Goal: Task Accomplishment & Management: Manage account settings

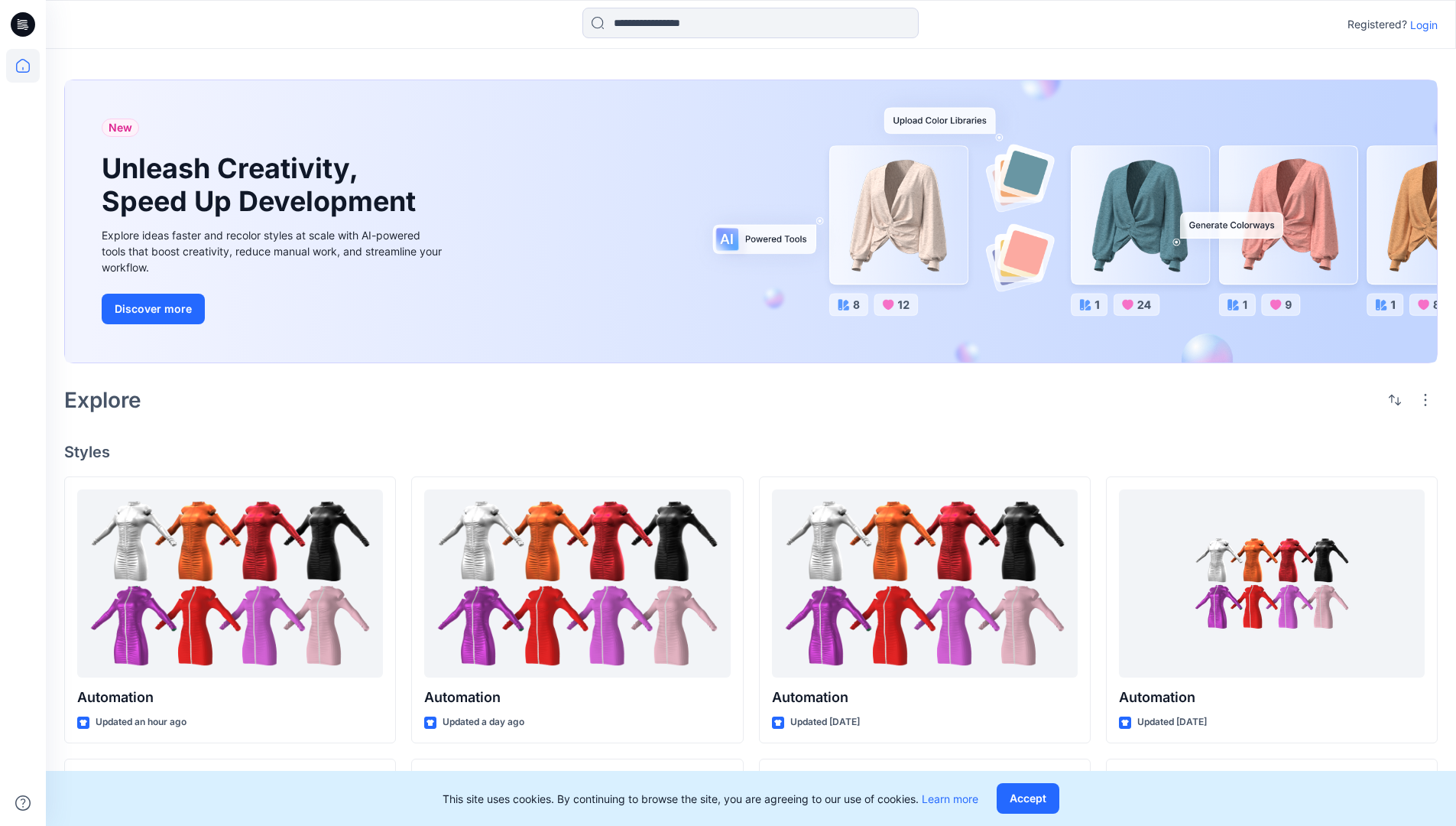
click at [1420, 24] on p "Login" at bounding box center [1424, 24] width 28 height 16
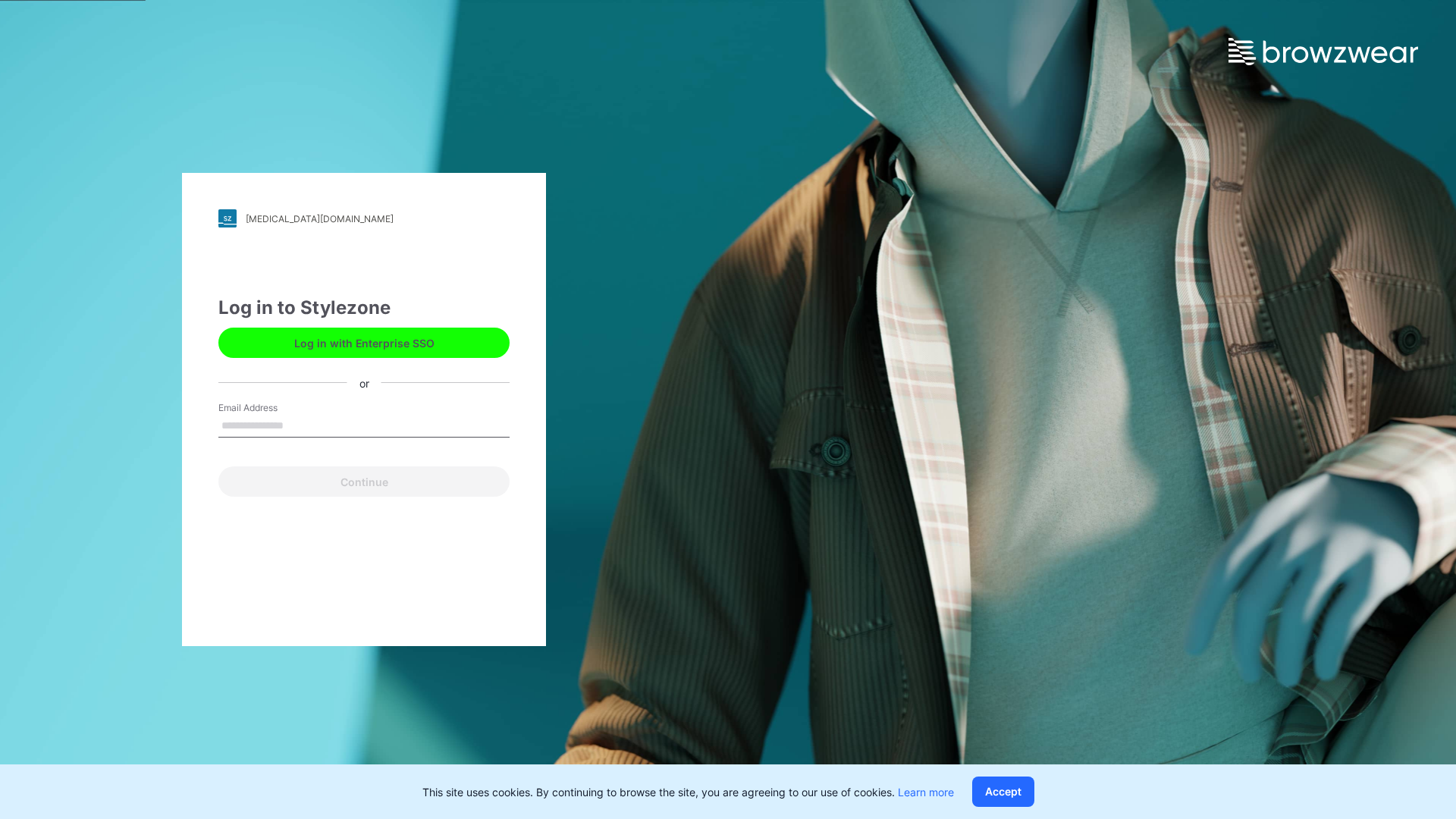
click at [300, 425] on input "Email Address" at bounding box center [363, 426] width 291 height 23
type input "**********"
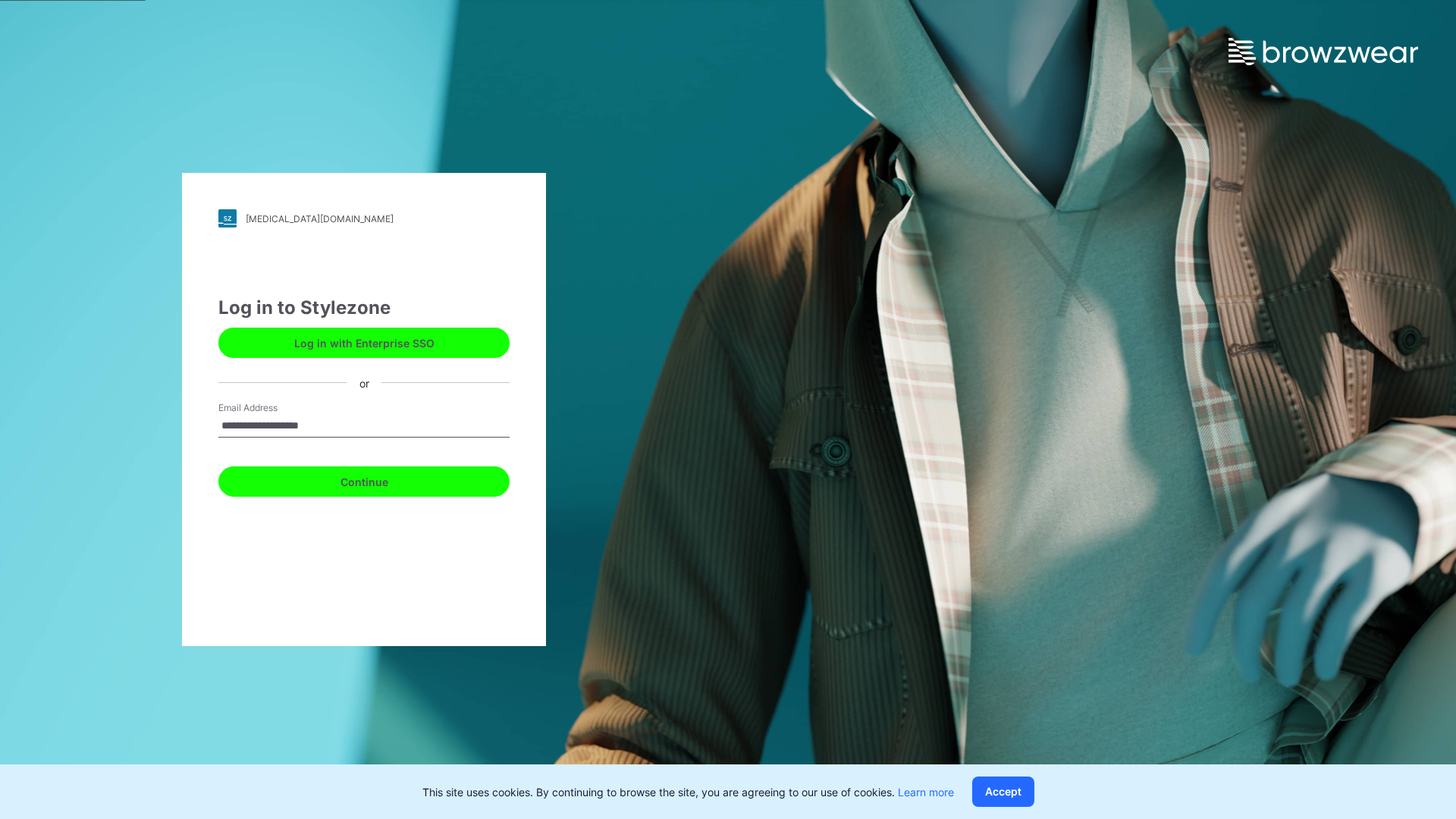
click at [381, 480] on button "Continue" at bounding box center [363, 481] width 291 height 30
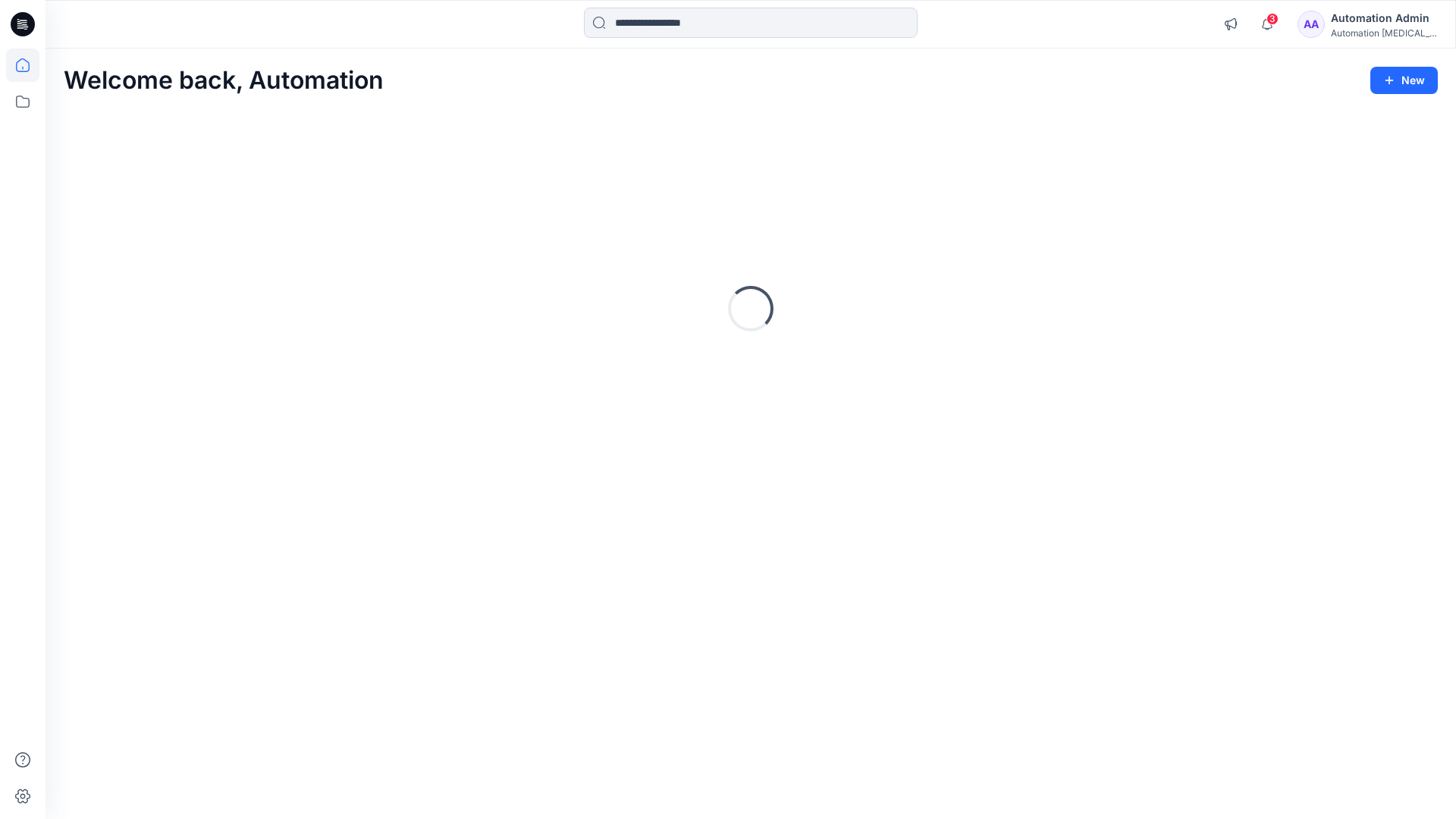
click at [28, 65] on icon at bounding box center [22, 65] width 14 height 14
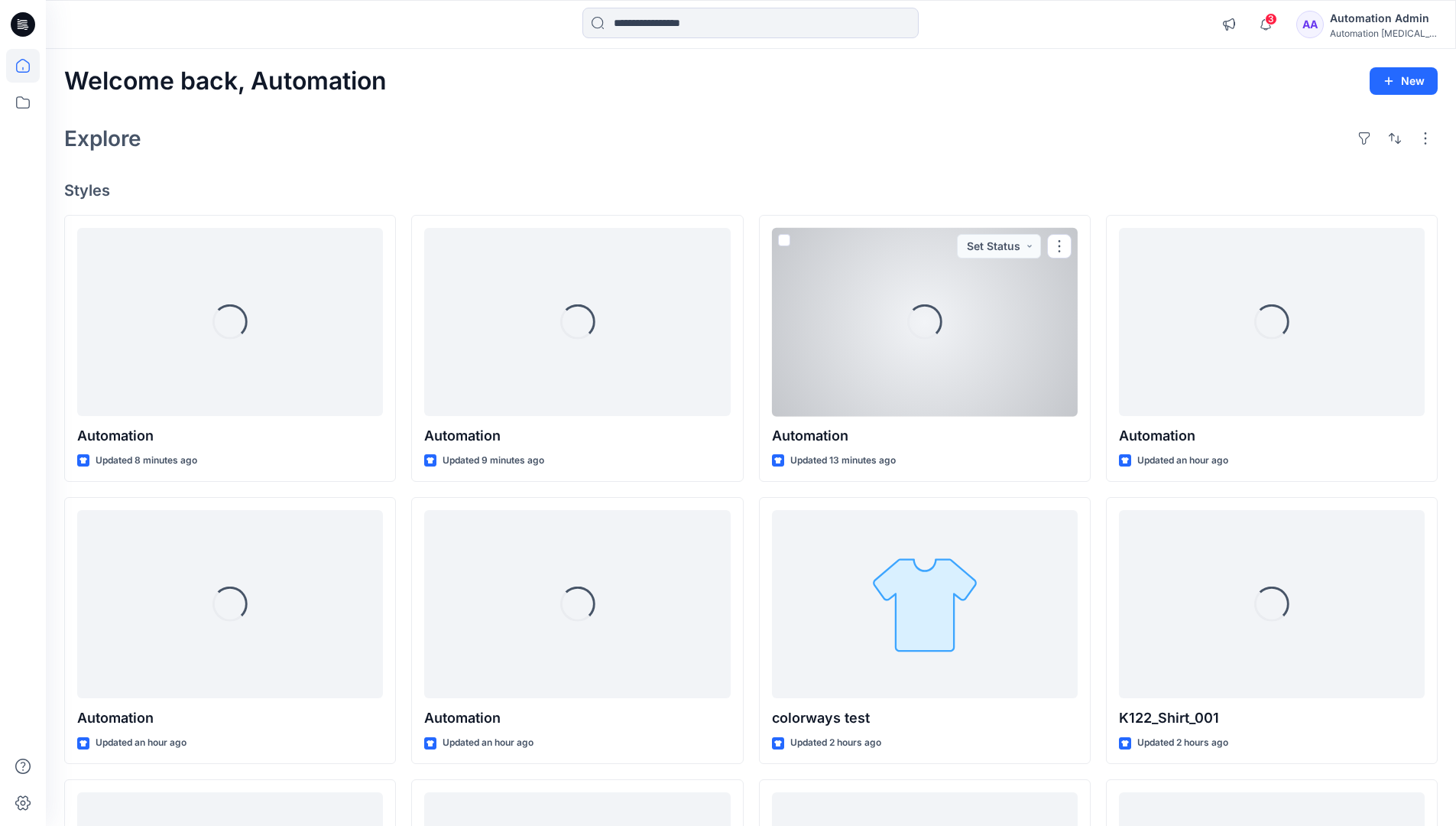
click at [1365, 18] on div "Automation Admin" at bounding box center [1384, 18] width 107 height 18
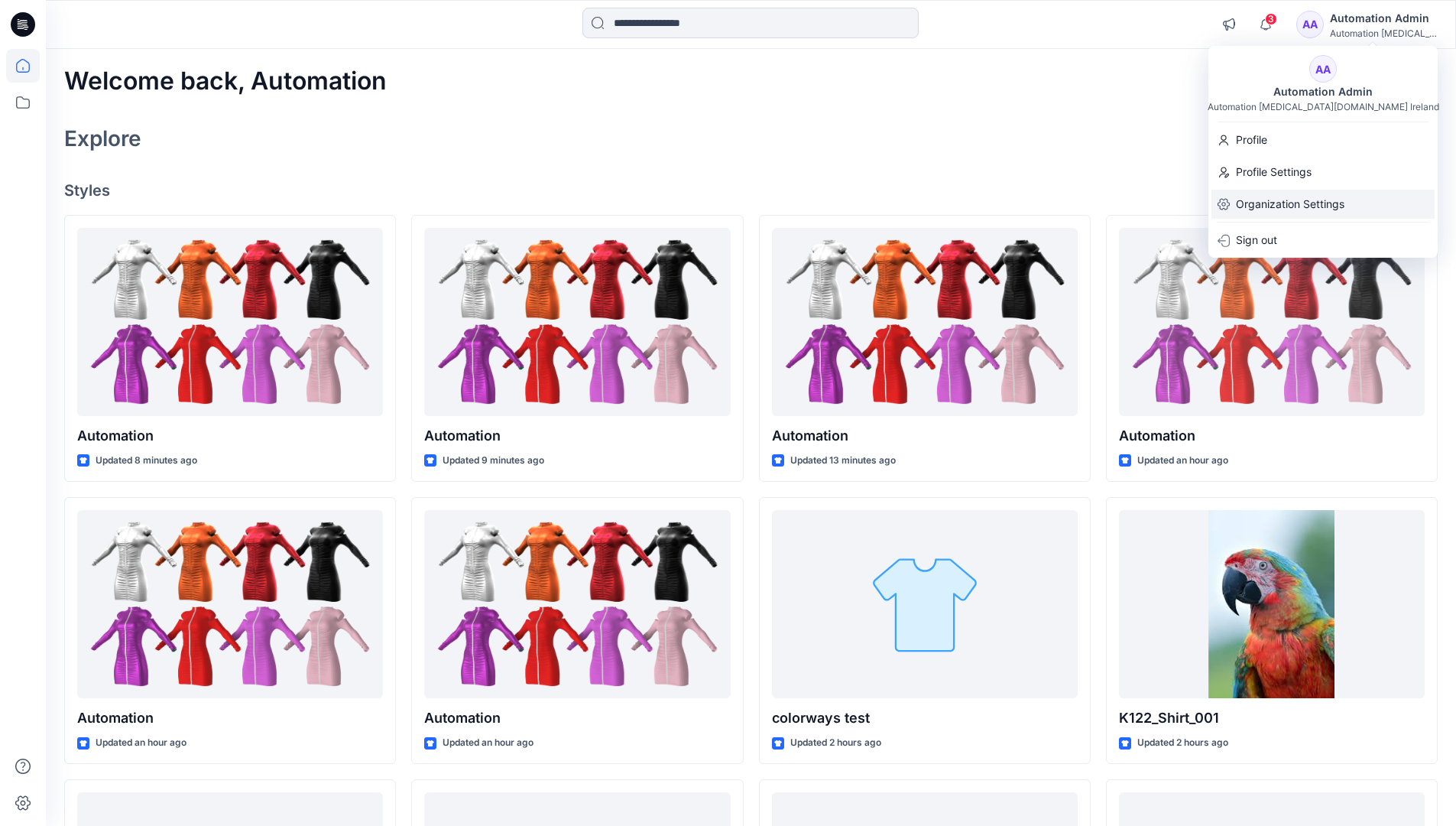
click at [1329, 205] on p "Organization Settings" at bounding box center [1290, 203] width 108 height 29
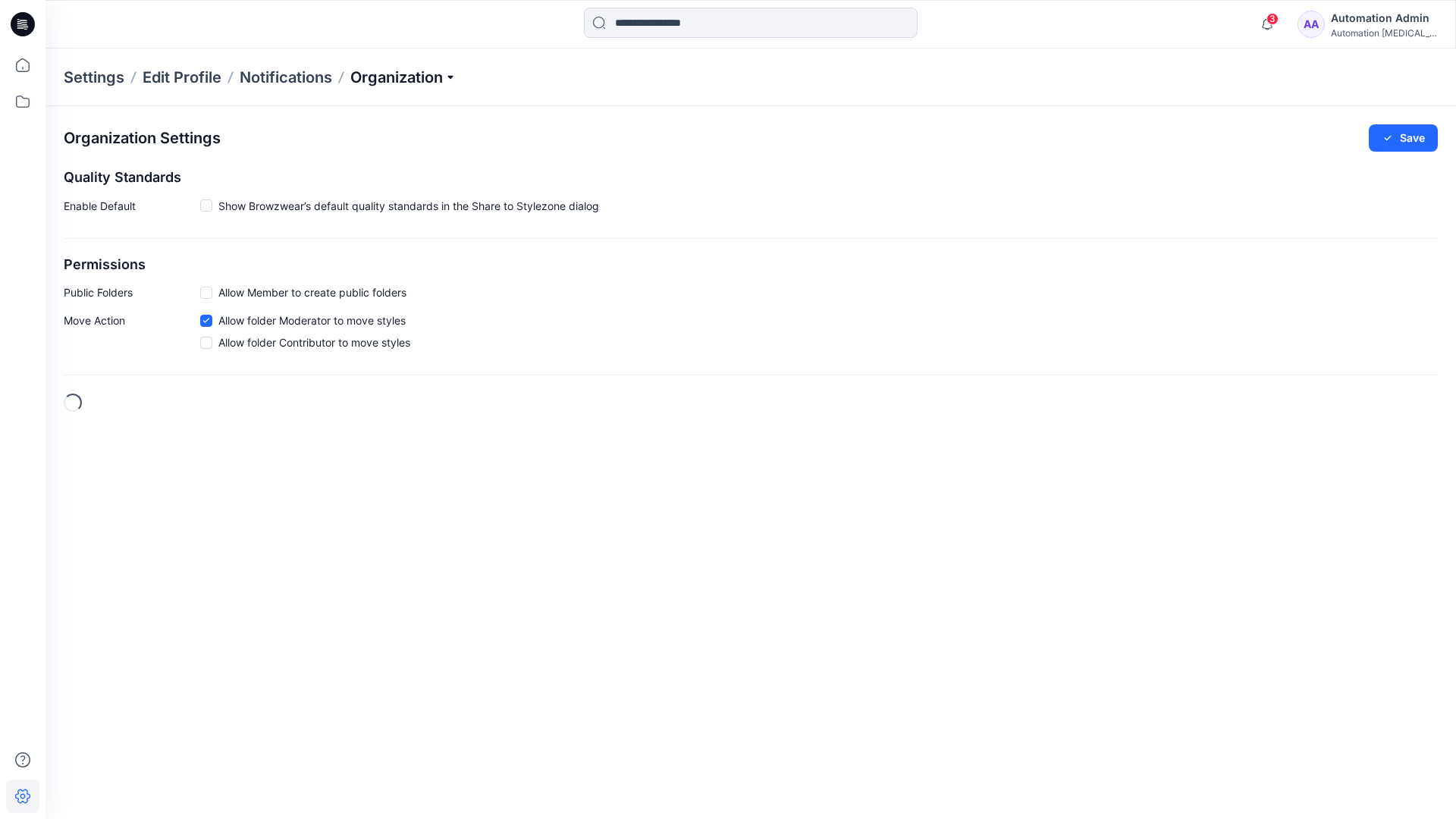
click at [436, 81] on p "Organization" at bounding box center [404, 77] width 106 height 21
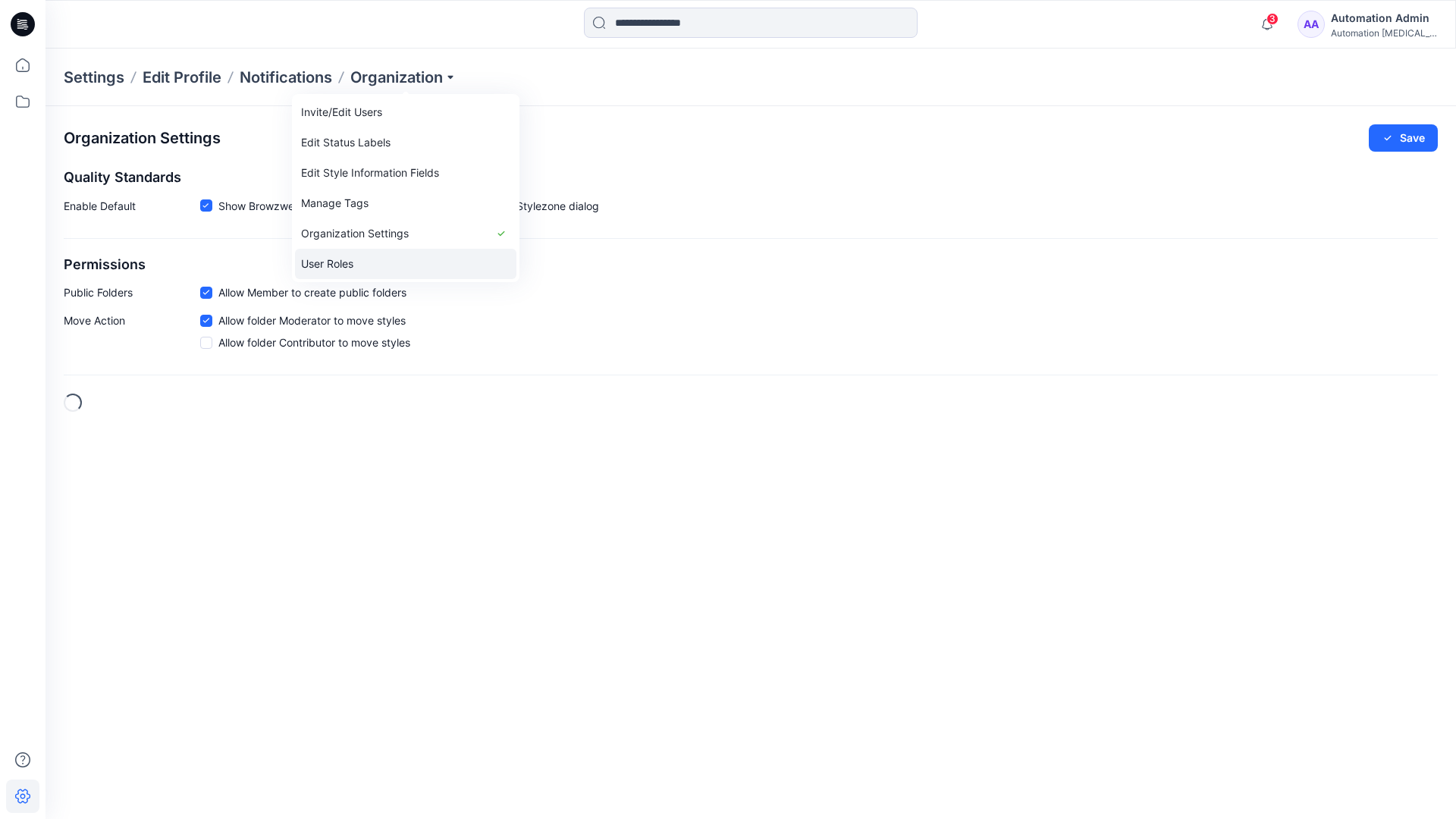
click at [404, 259] on link "User Roles" at bounding box center [406, 263] width 221 height 30
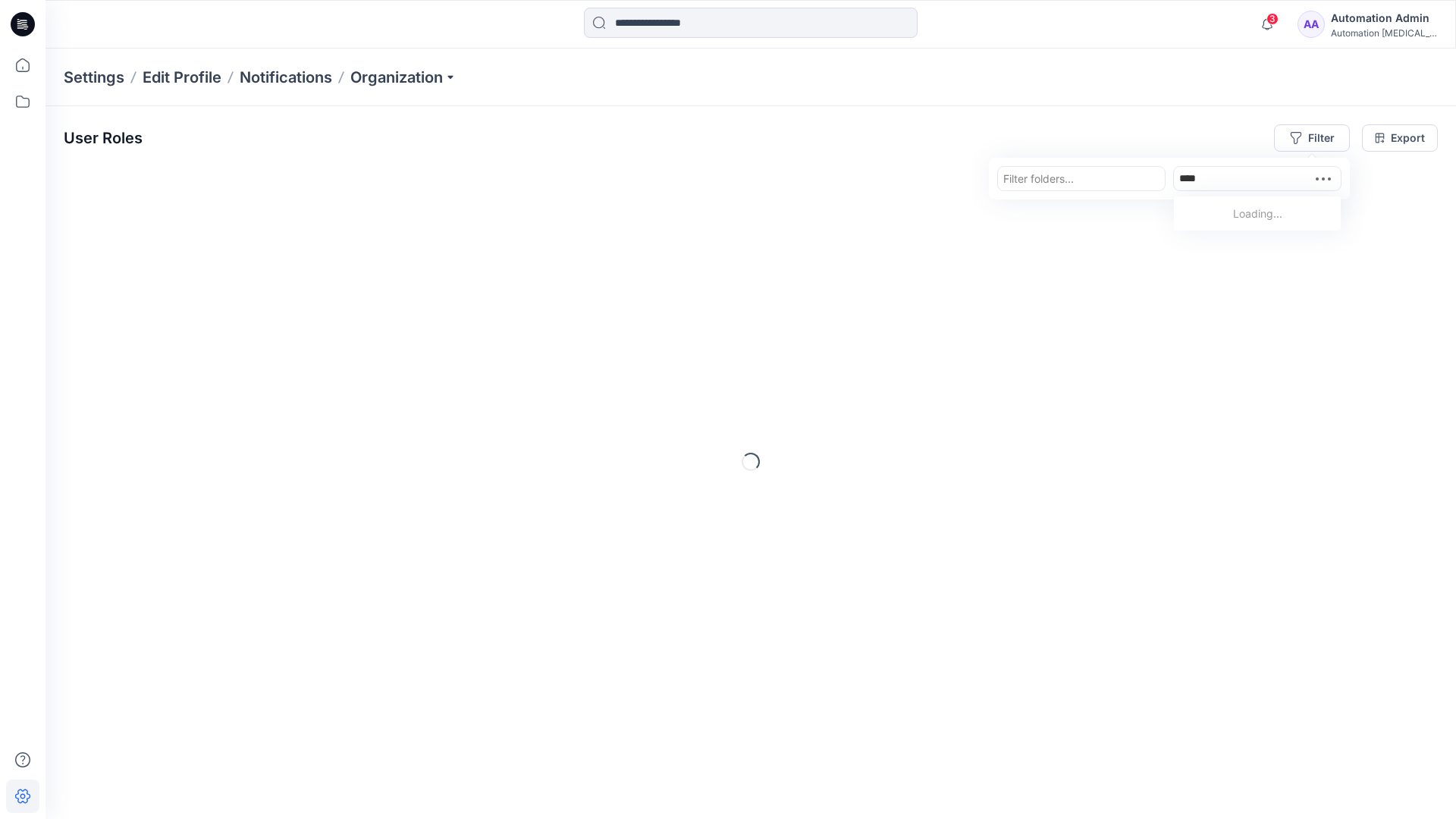
type input "*****"
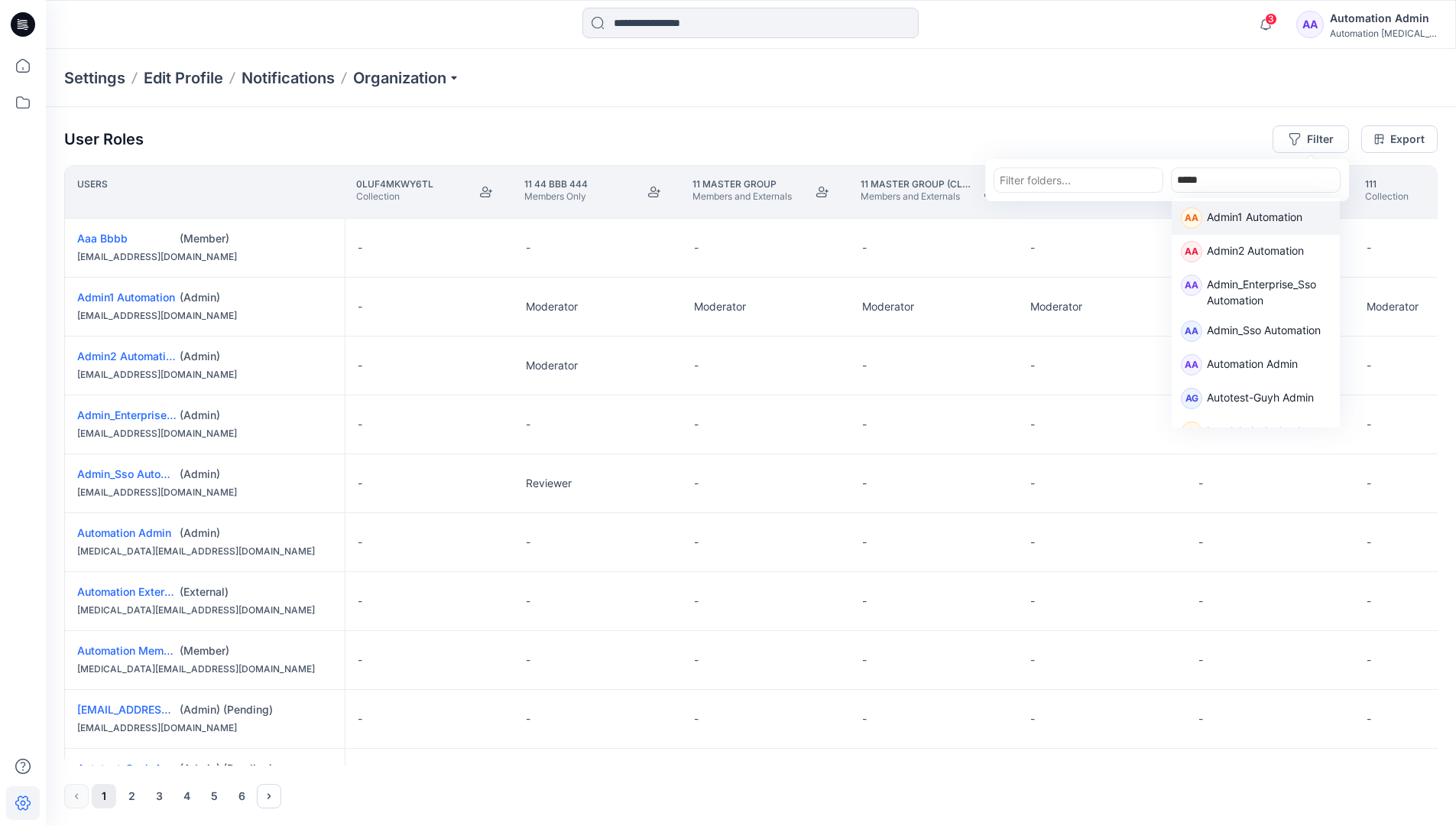
click at [1235, 214] on p "Admin1 Automation" at bounding box center [1254, 218] width 95 height 19
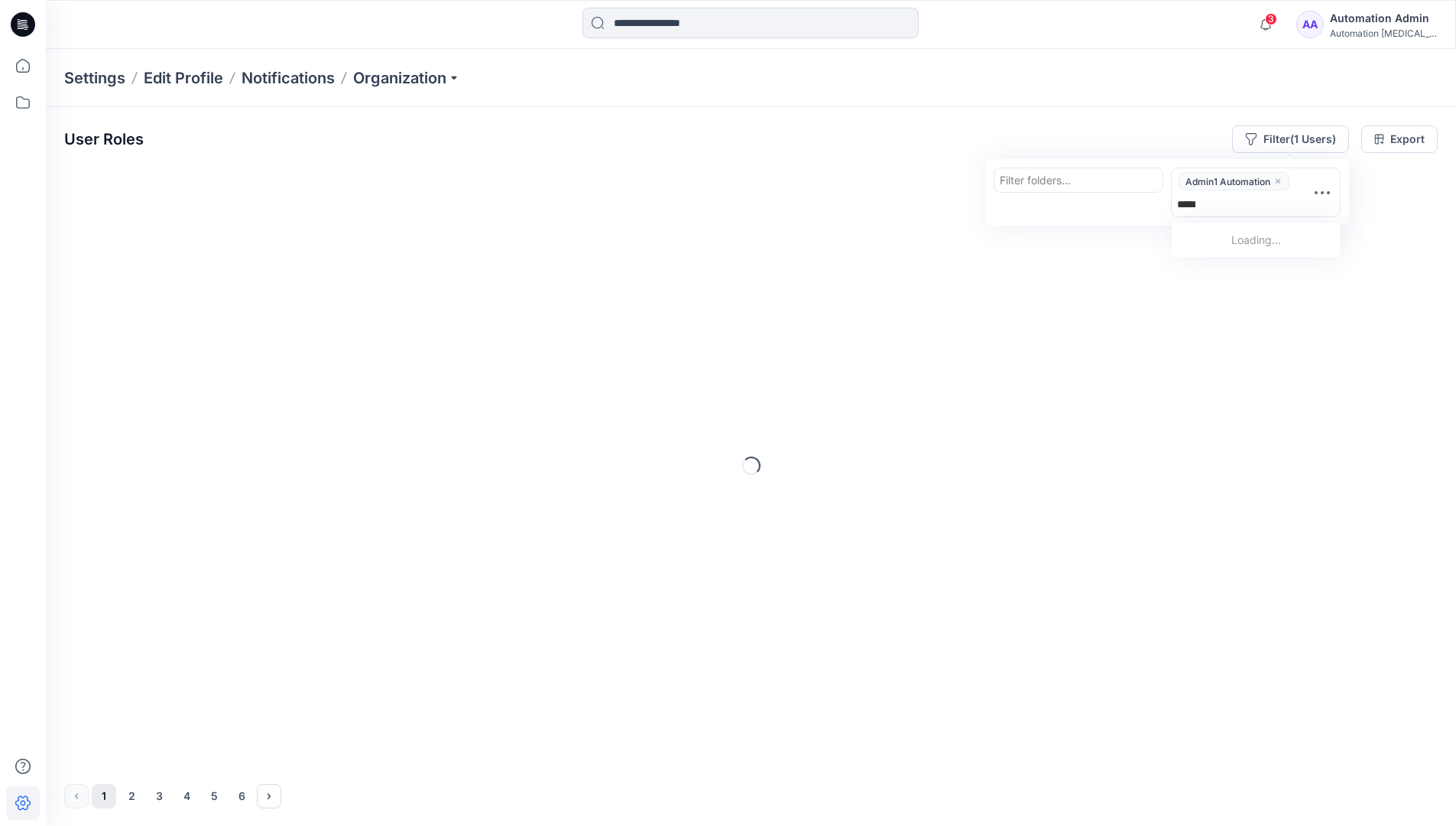
type input "******"
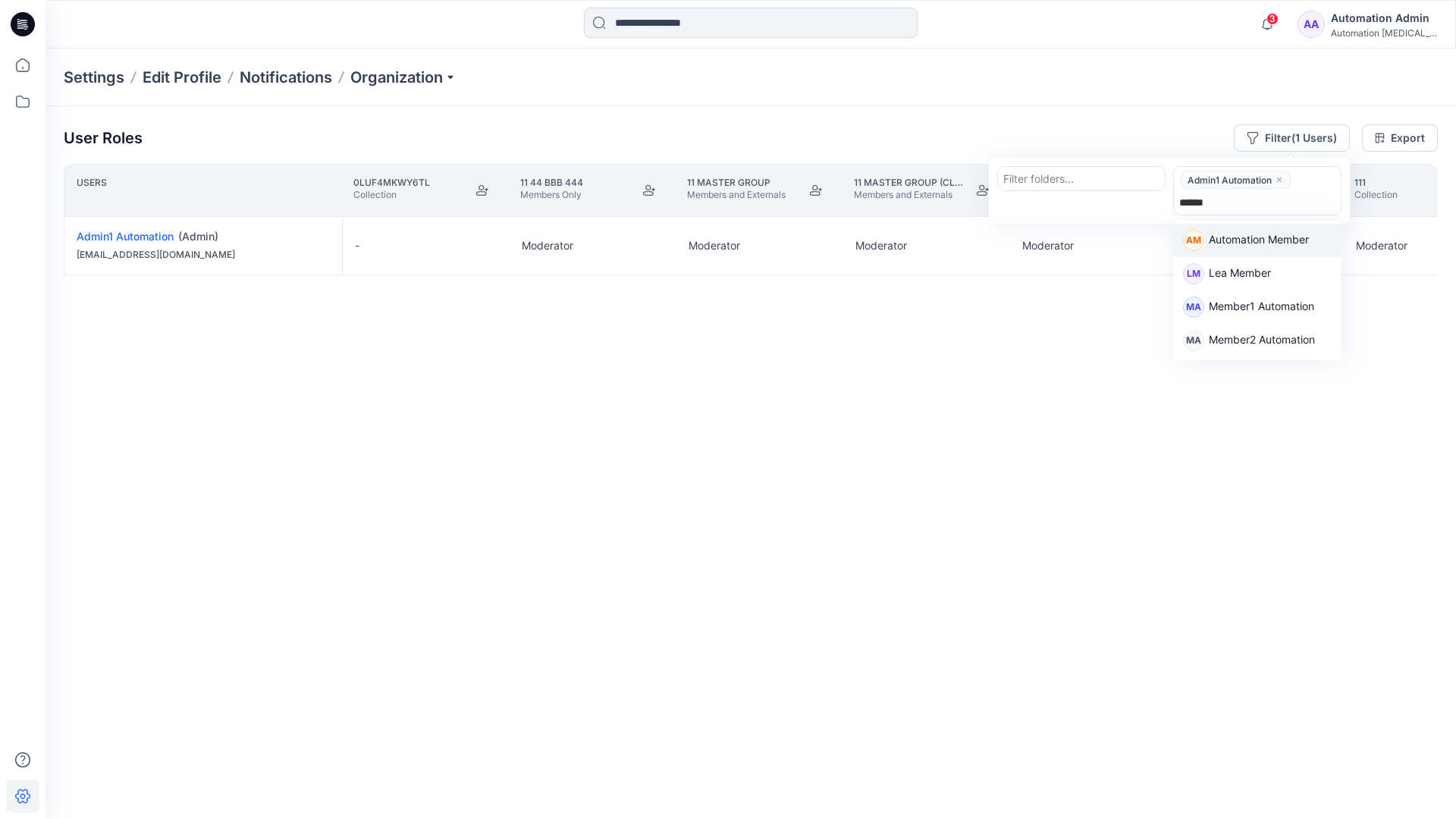
click at [1268, 237] on p "Automation Member" at bounding box center [1259, 240] width 100 height 19
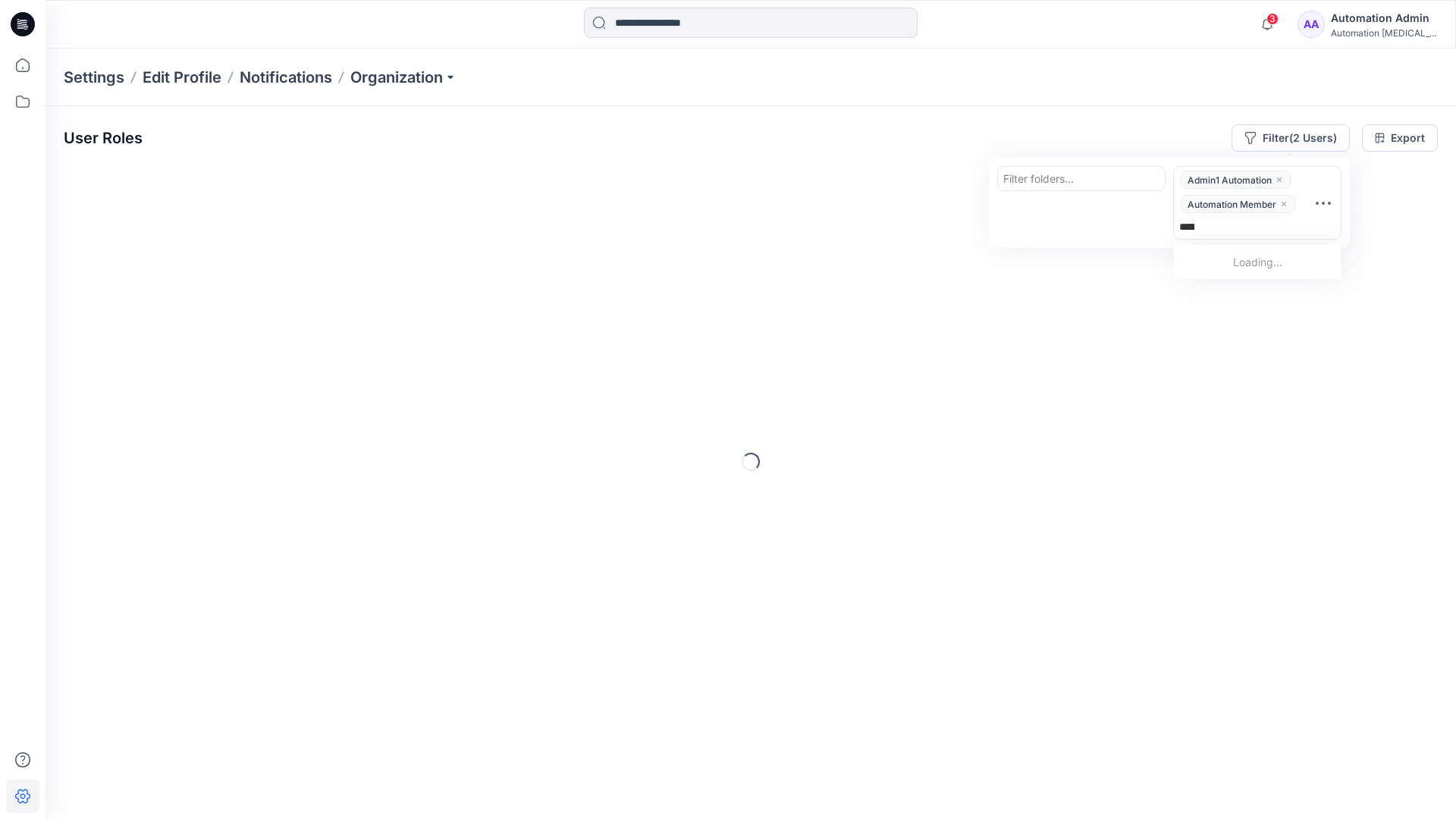
type input "********"
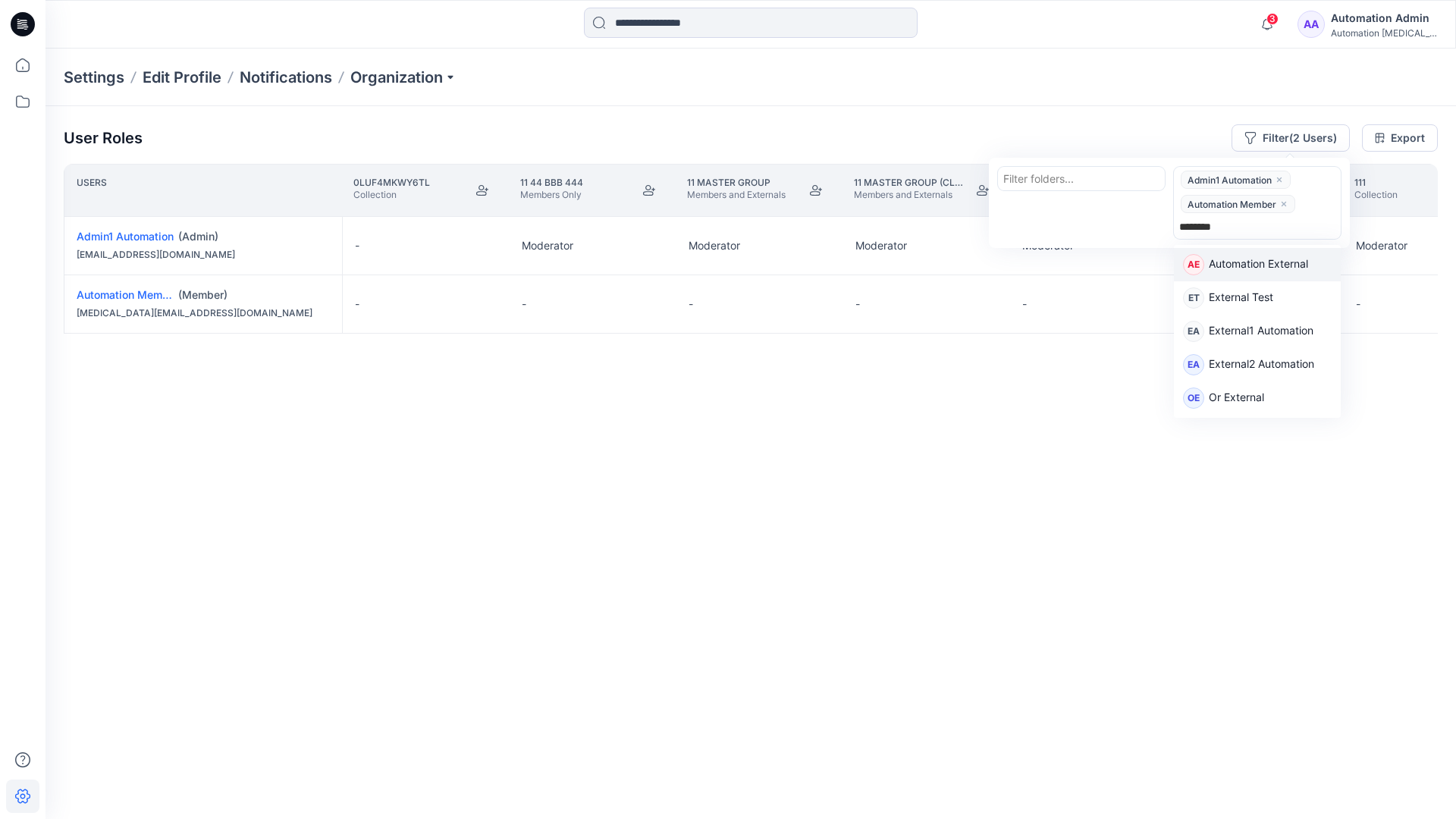
click at [1282, 269] on p "Automation External" at bounding box center [1259, 265] width 99 height 19
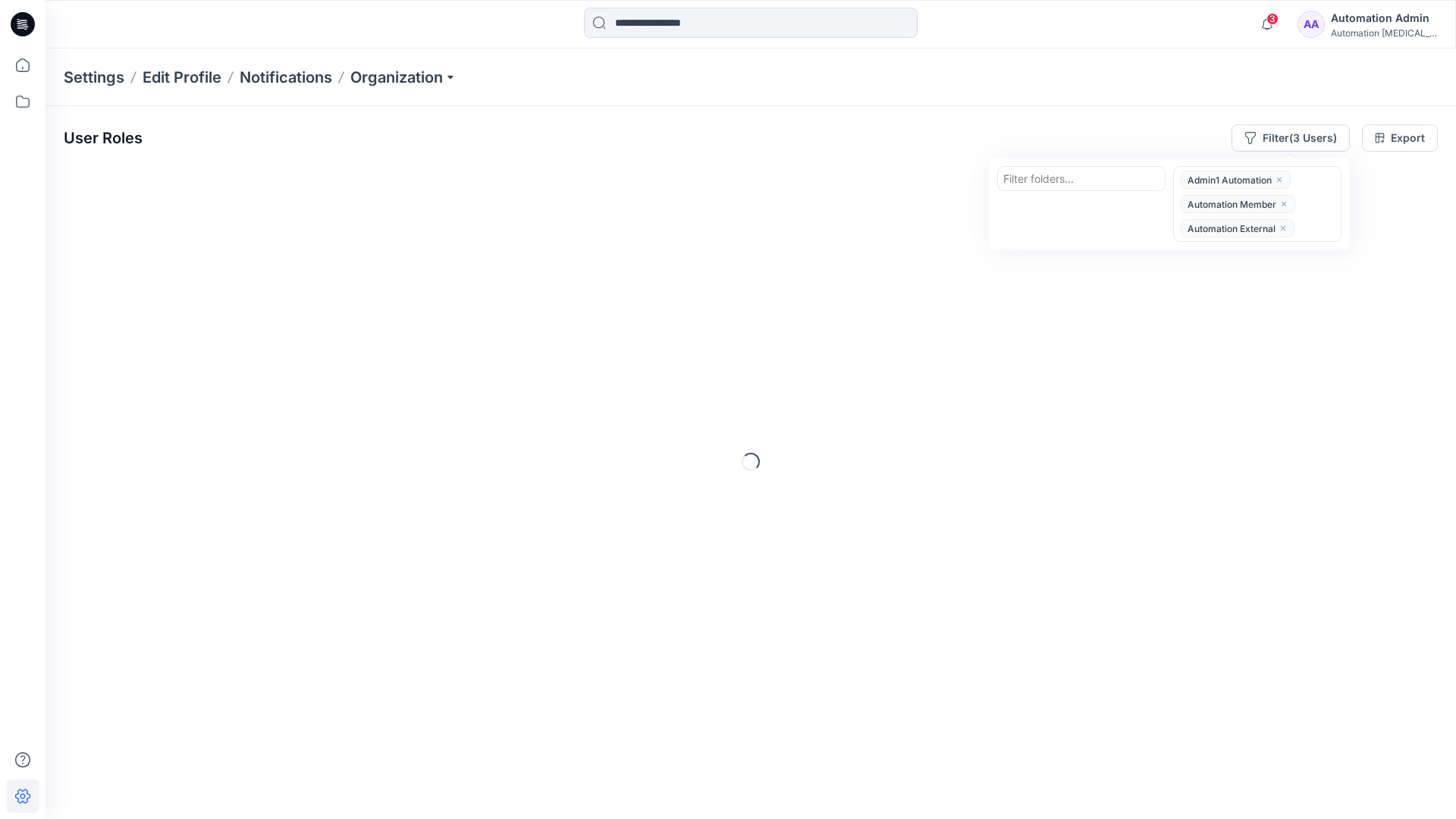
click at [1041, 127] on div "User Roles Filter (3 Users) Filter folders... option Automation External, selec…" at bounding box center [750, 138] width 1374 height 28
click at [1276, 135] on button "Filter (3 Users)" at bounding box center [1291, 138] width 118 height 28
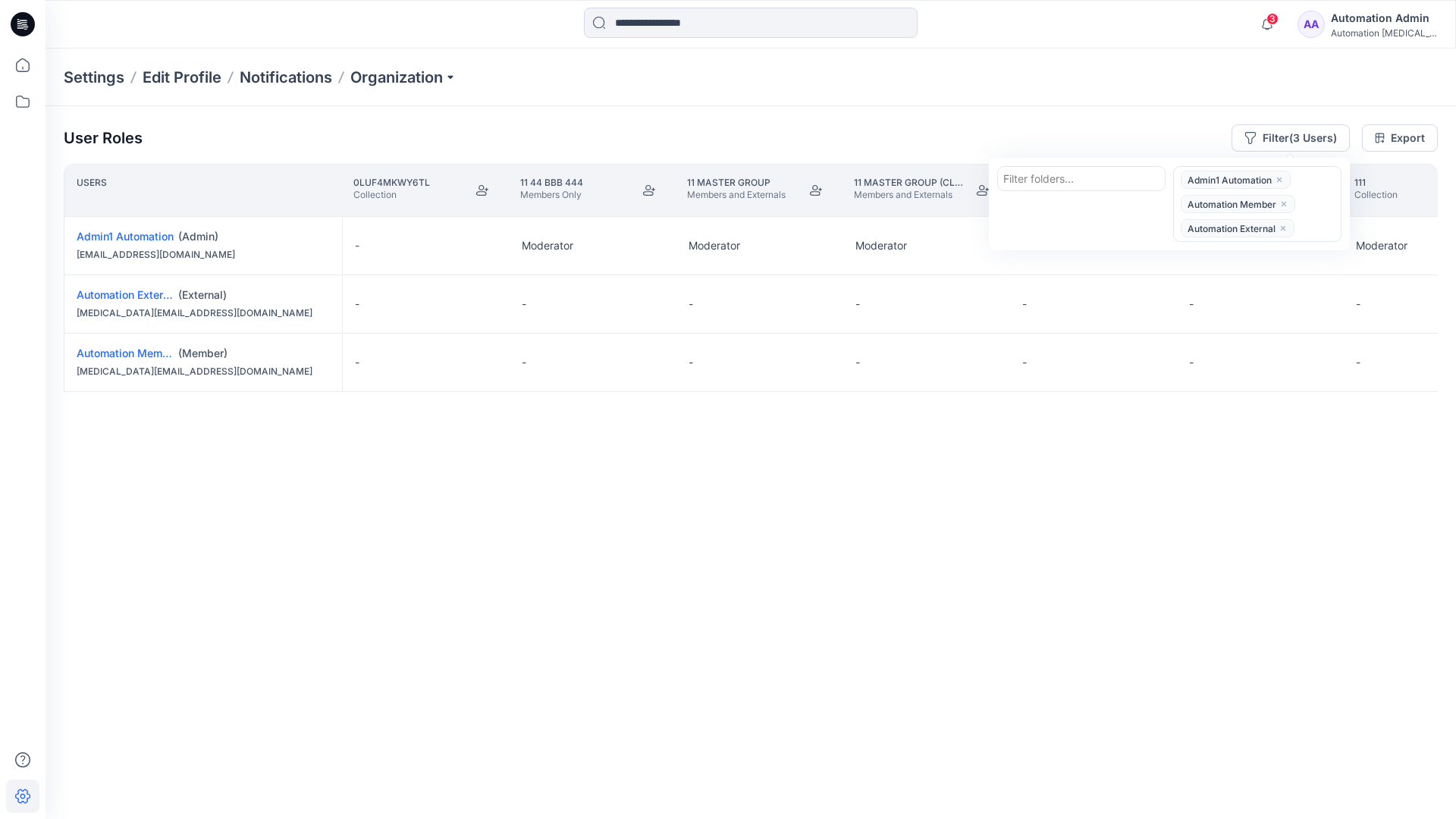
click at [1050, 176] on div at bounding box center [1082, 178] width 156 height 19
type input "******"
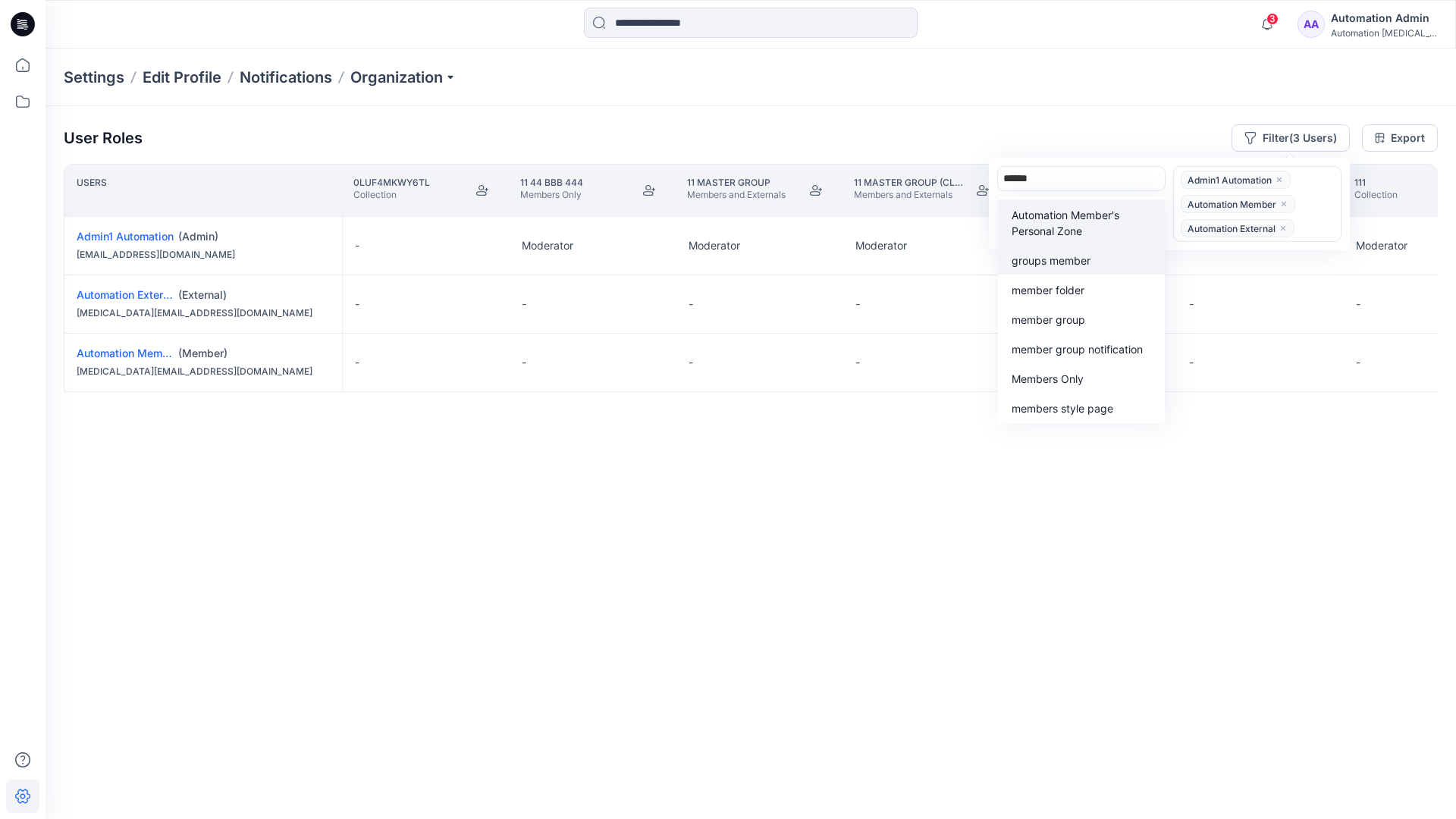
click at [1079, 251] on div "groups member" at bounding box center [1082, 260] width 149 height 17
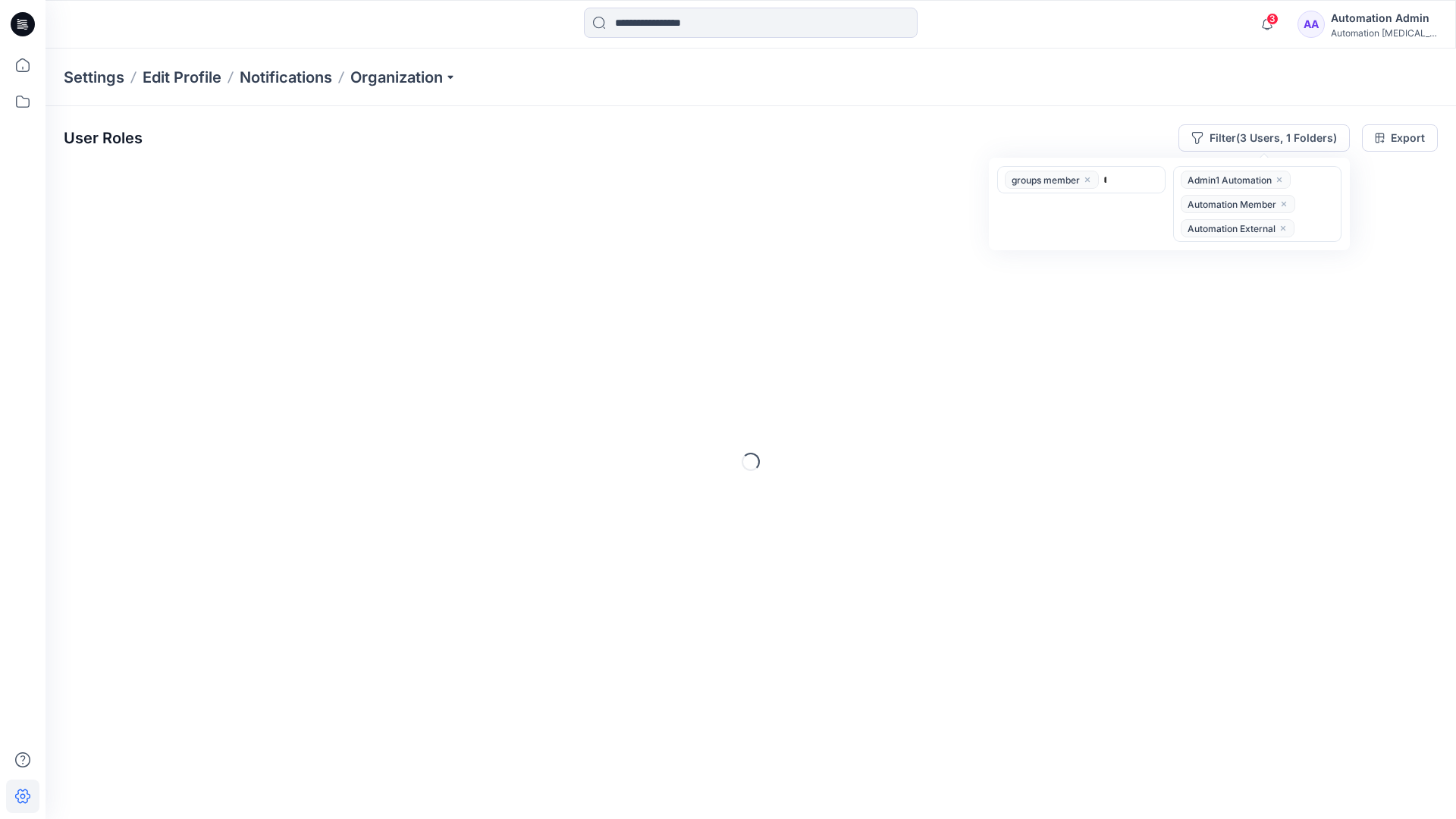
type input "*****"
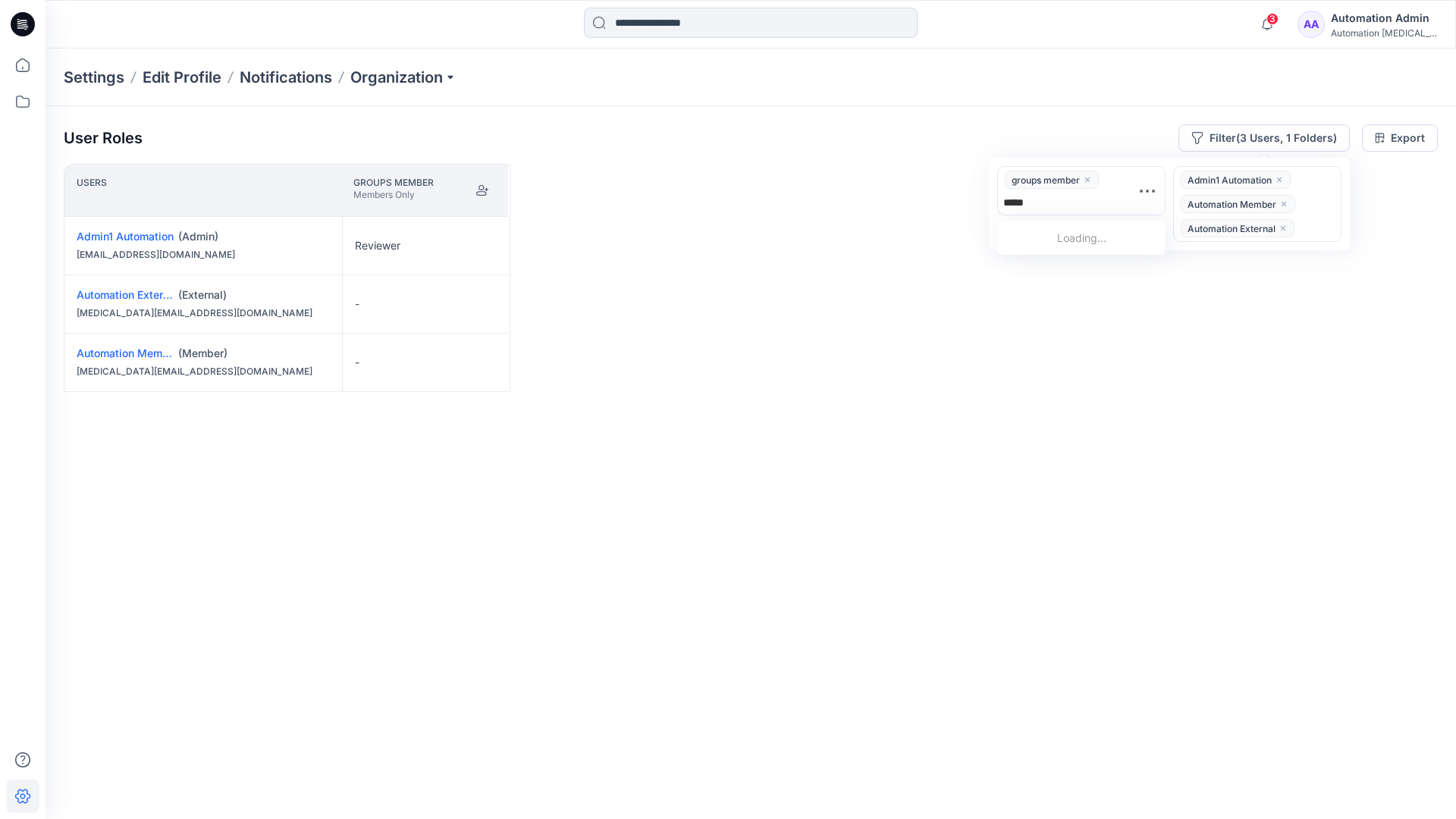
scroll to position [157, 0]
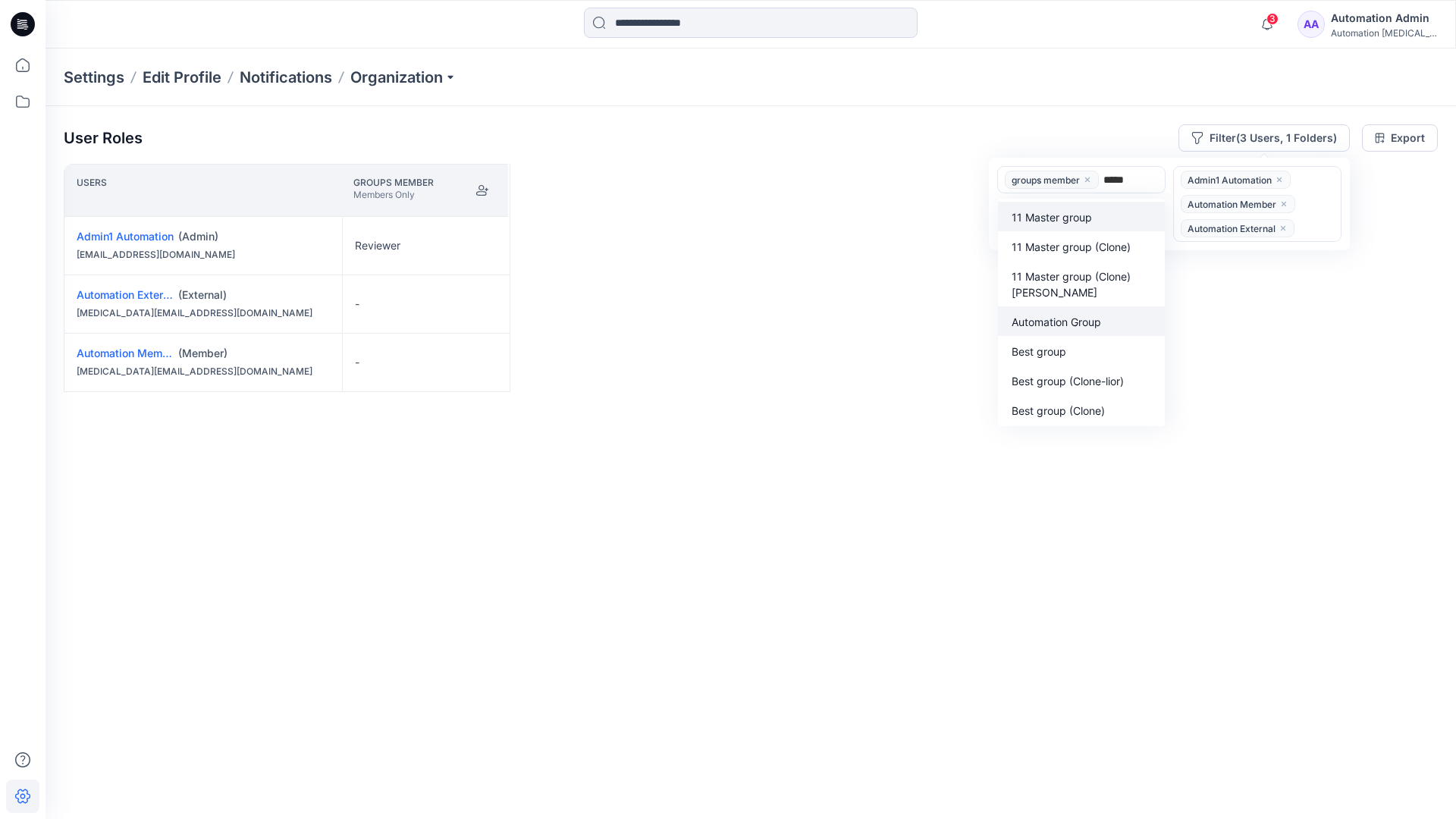
click at [1066, 317] on p "Automation Group" at bounding box center [1057, 321] width 90 height 16
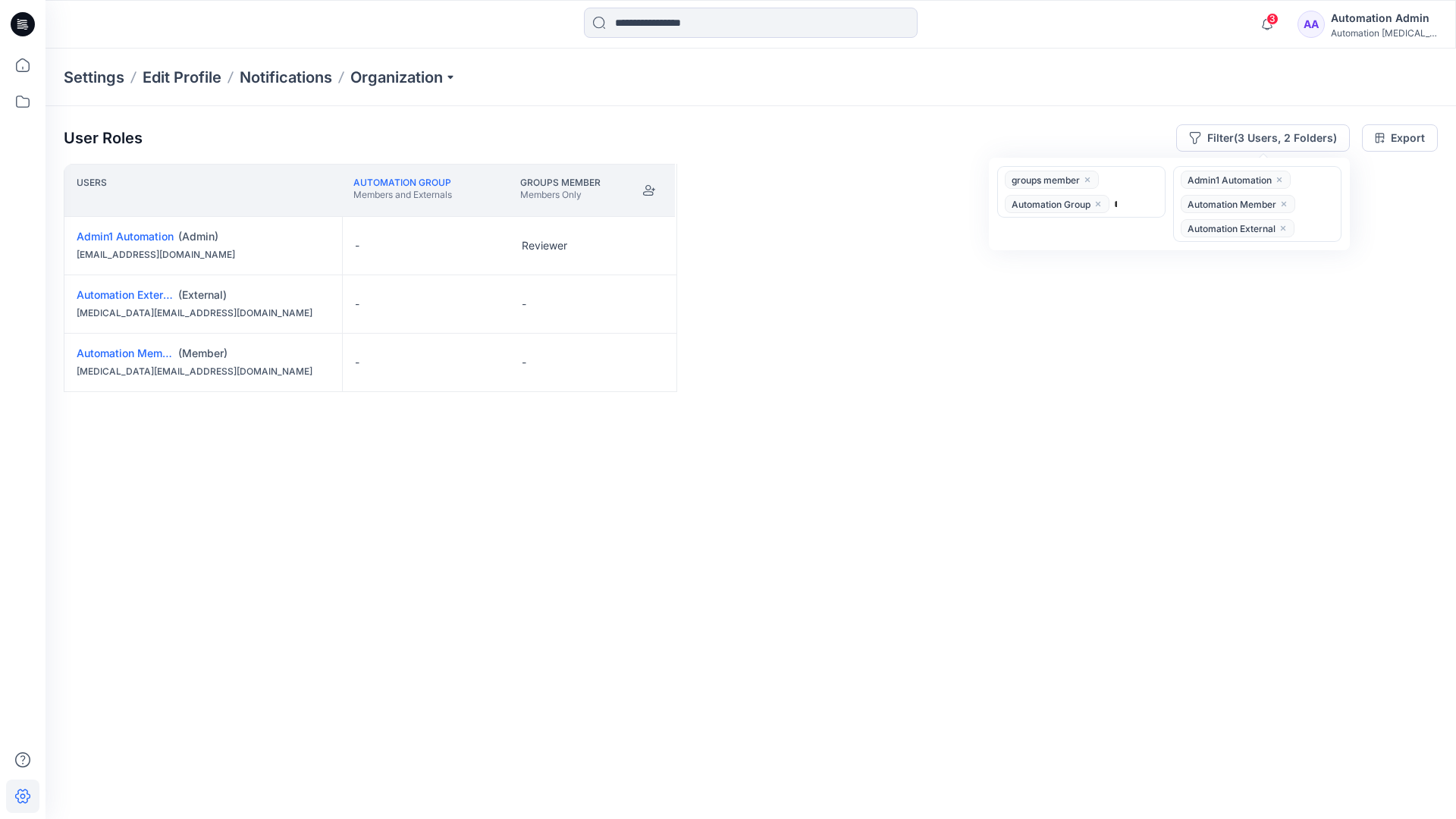
type input "******"
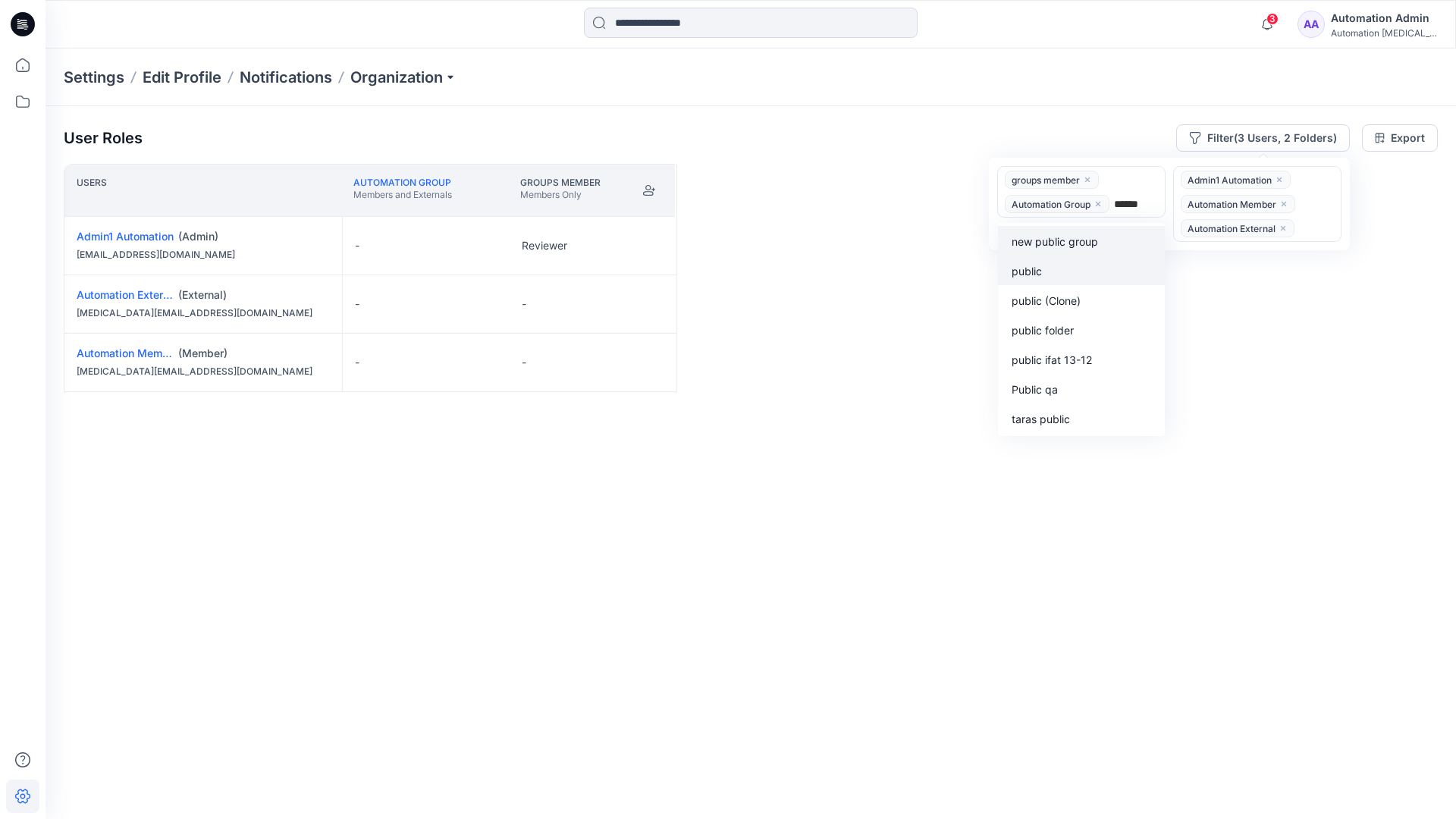
click at [1052, 266] on div "public" at bounding box center [1082, 270] width 149 height 17
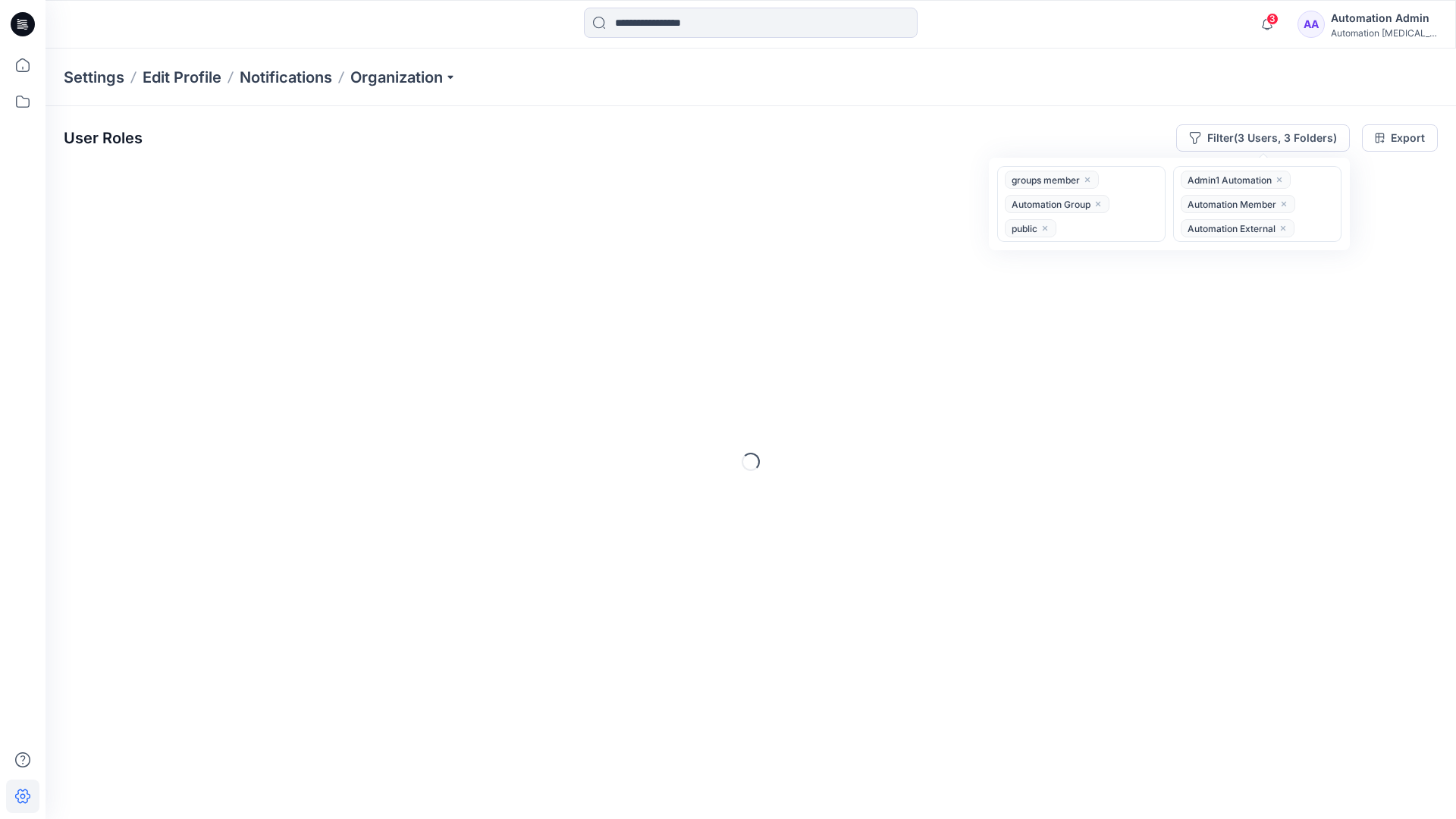
click at [850, 112] on div "User Roles Filter (3 Users, 3 Folders) option public, selected. groups member A…" at bounding box center [751, 442] width 1411 height 671
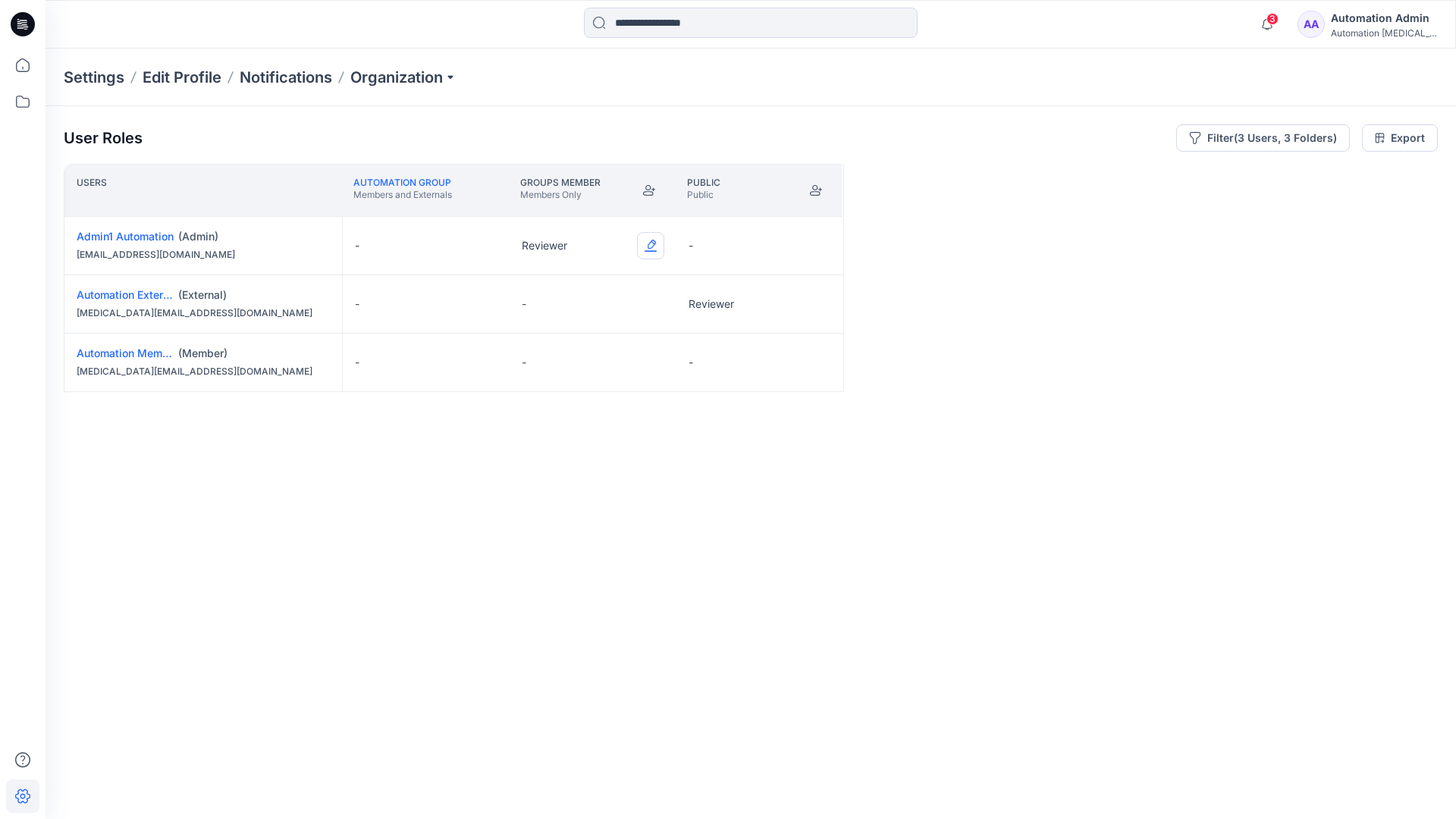
click at [652, 244] on button "Edit Role" at bounding box center [651, 246] width 28 height 28
click at [594, 305] on button "Reviewer" at bounding box center [579, 309] width 164 height 28
click at [817, 302] on button "Edit Role" at bounding box center [817, 304] width 28 height 28
click at [766, 368] on button "Reviewer" at bounding box center [746, 368] width 164 height 28
click at [817, 364] on button "Edit Role" at bounding box center [817, 362] width 28 height 28
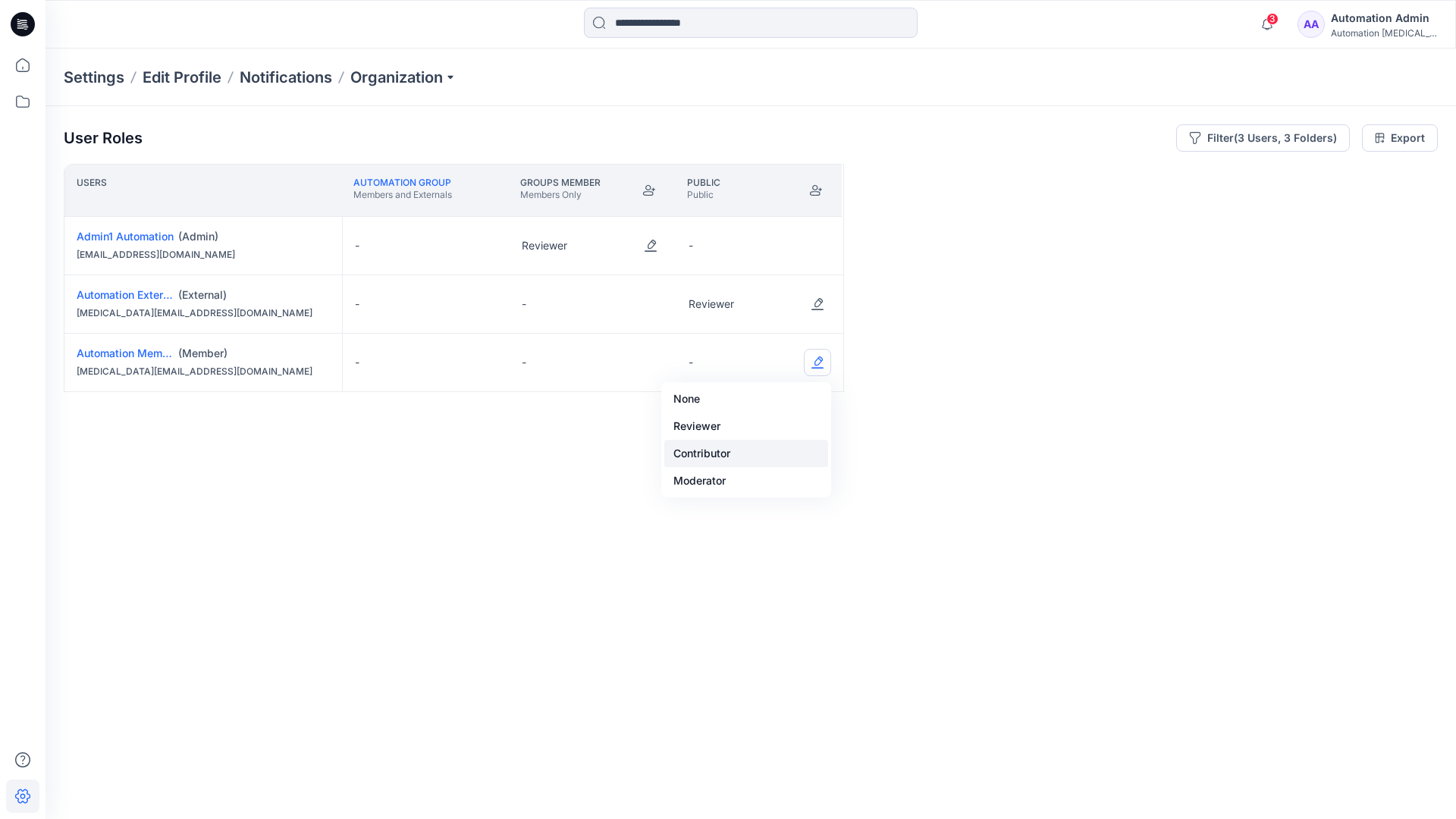
click at [767, 440] on button "Contributor" at bounding box center [746, 454] width 164 height 28
click at [814, 363] on button "Edit Role" at bounding box center [817, 362] width 28 height 28
click at [779, 398] on button "None" at bounding box center [746, 399] width 164 height 28
click at [653, 294] on button "Edit Role" at bounding box center [651, 304] width 28 height 28
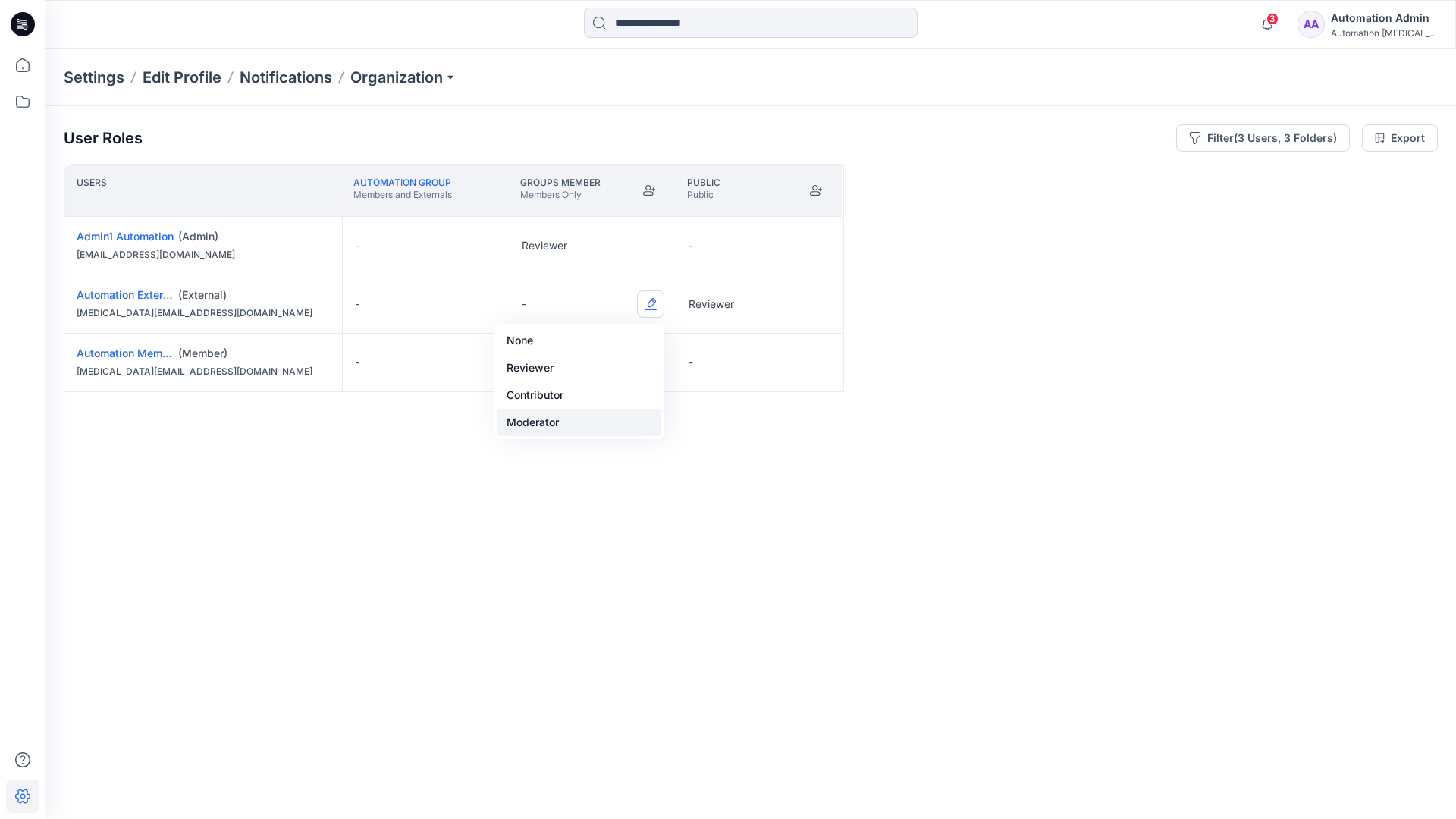
click at [598, 414] on button "Moderator" at bounding box center [579, 423] width 164 height 28
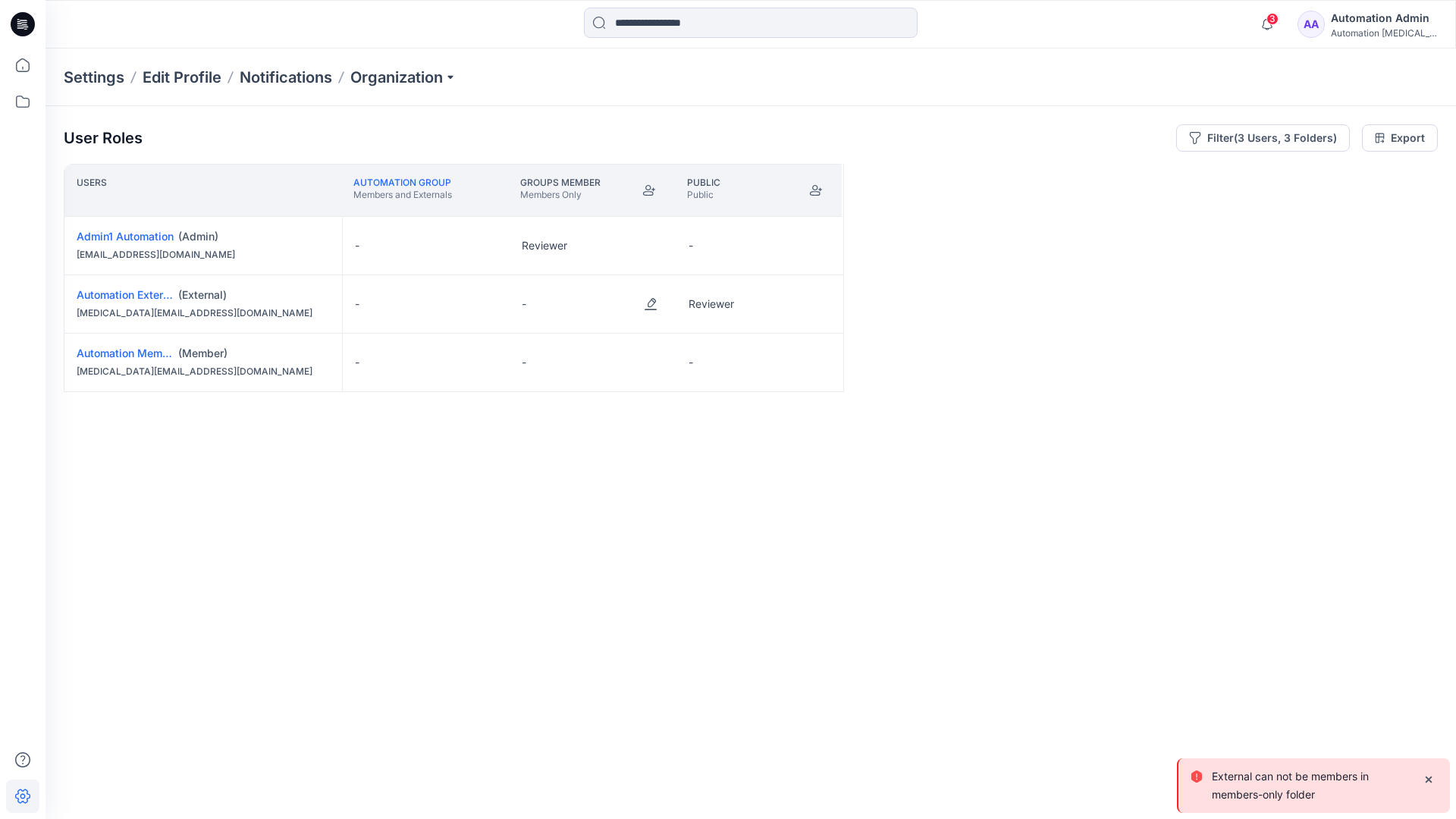
click at [1255, 791] on p "External can not be members in members-only folder" at bounding box center [1311, 786] width 199 height 37
click at [1396, 16] on div "Automation Admin" at bounding box center [1384, 18] width 106 height 18
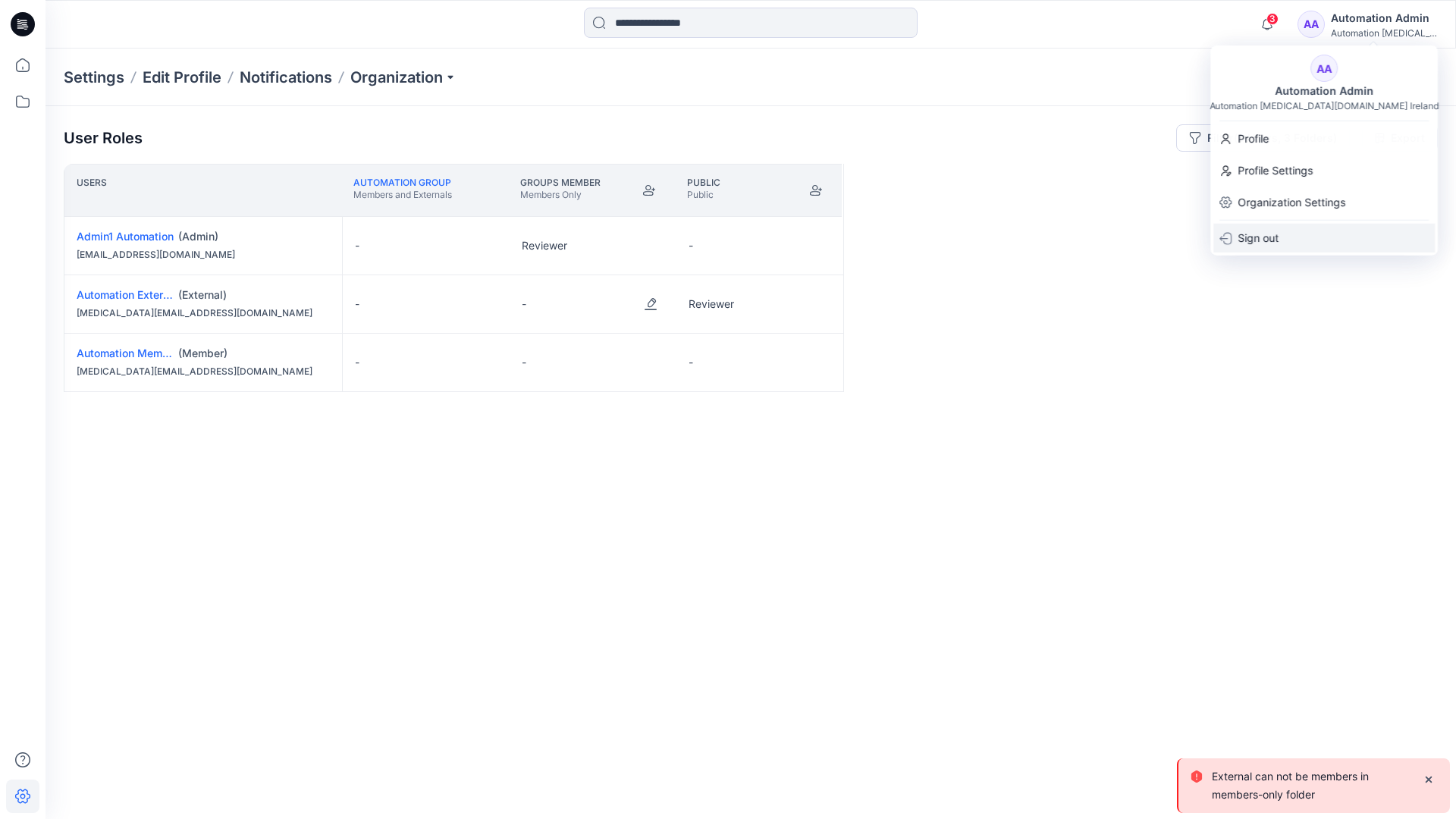
click at [1330, 228] on div "Sign out" at bounding box center [1324, 238] width 221 height 28
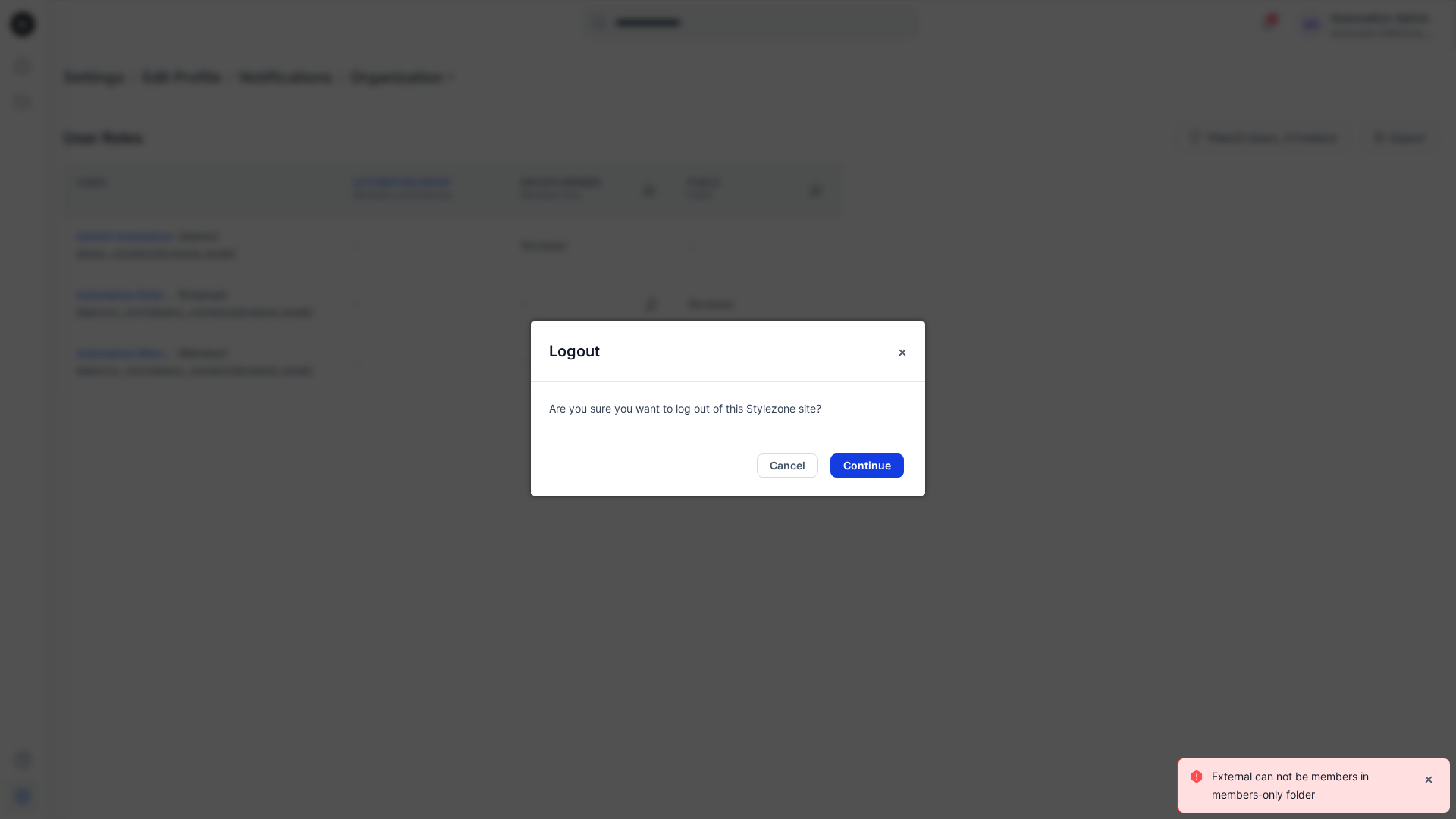
click at [882, 470] on button "Continue" at bounding box center [867, 465] width 73 height 24
